Goal: Task Accomplishment & Management: Manage account settings

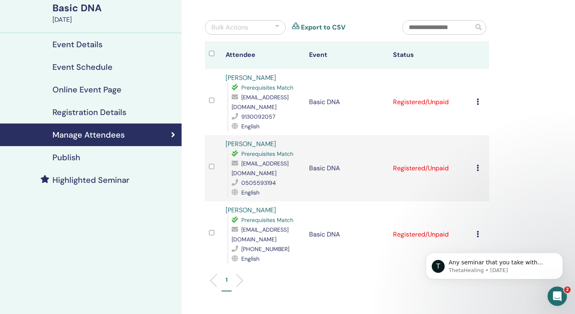
scroll to position [63, 0]
drag, startPoint x: 233, startPoint y: 173, endPoint x: 299, endPoint y: 171, distance: 66.2
click at [299, 171] on div "[EMAIL_ADDRESS][DOMAIN_NAME]" at bounding box center [266, 168] width 69 height 19
copy span "[EMAIL_ADDRESS][DOMAIN_NAME]"
drag, startPoint x: 232, startPoint y: 106, endPoint x: 303, endPoint y: 107, distance: 70.6
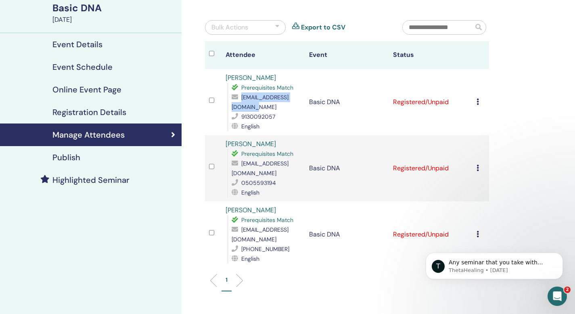
click at [303, 107] on td "Rishika Raj Prerequisites Match rishikaraj925@yahoo.com 9130092057 English" at bounding box center [264, 102] width 84 height 66
copy span "[EMAIL_ADDRESS][DOMAIN_NAME]"
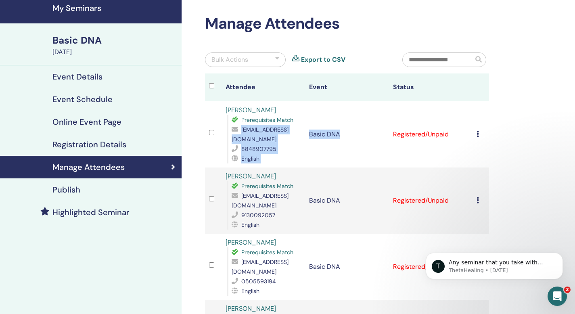
drag, startPoint x: 233, startPoint y: 140, endPoint x: 321, endPoint y: 154, distance: 89.1
click at [321, 154] on tr "[PERSON_NAME] Prerequisites Match [EMAIL_ADDRESS][DOMAIN_NAME] 8848907795 Engli…" at bounding box center [347, 134] width 284 height 66
click at [321, 154] on td "Basic DNA" at bounding box center [347, 134] width 84 height 66
drag, startPoint x: 233, startPoint y: 140, endPoint x: 318, endPoint y: 143, distance: 85.2
click at [289, 143] on span "[EMAIL_ADDRESS][DOMAIN_NAME]" at bounding box center [260, 134] width 57 height 17
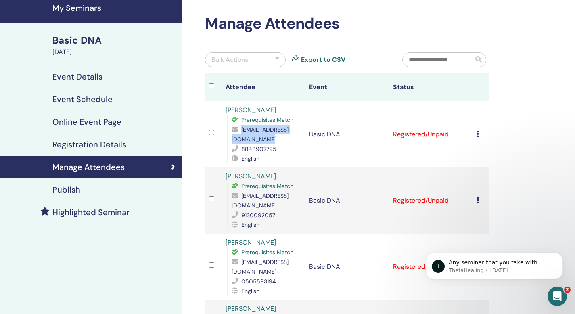
copy span "[EMAIL_ADDRESS][DOMAIN_NAME]"
click at [187, 97] on div "Manage Attendees Bulk Actions Export to CSV Attendee Event Status Mekhana [PERS…" at bounding box center [373, 253] width 383 height 516
